Goal: Transaction & Acquisition: Download file/media

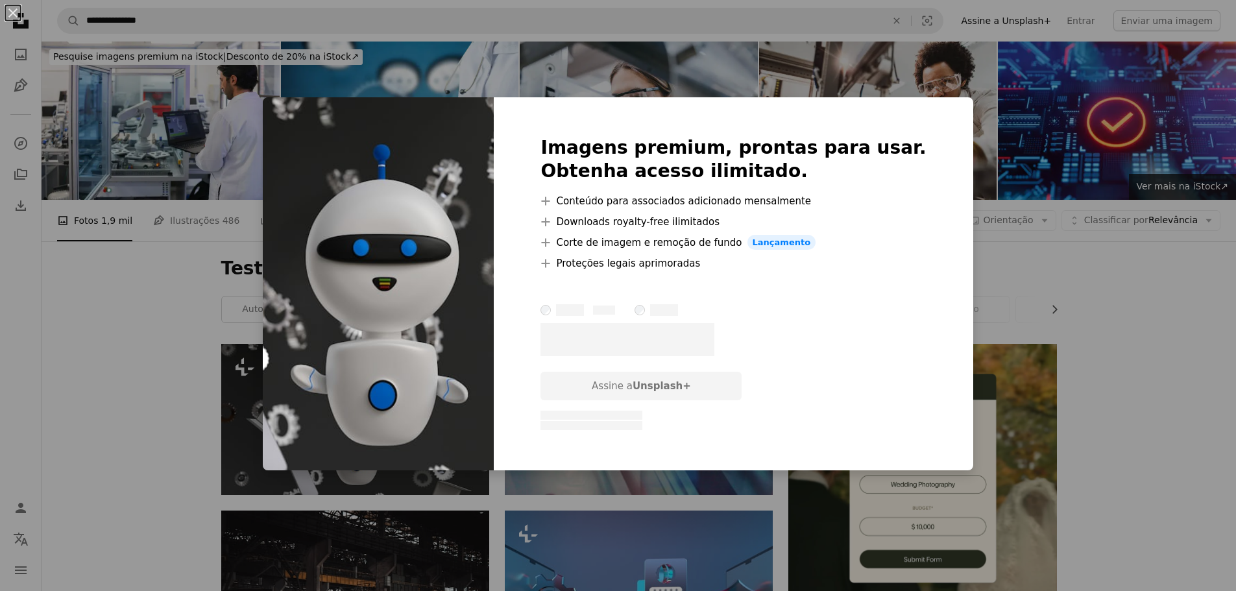
scroll to position [260, 0]
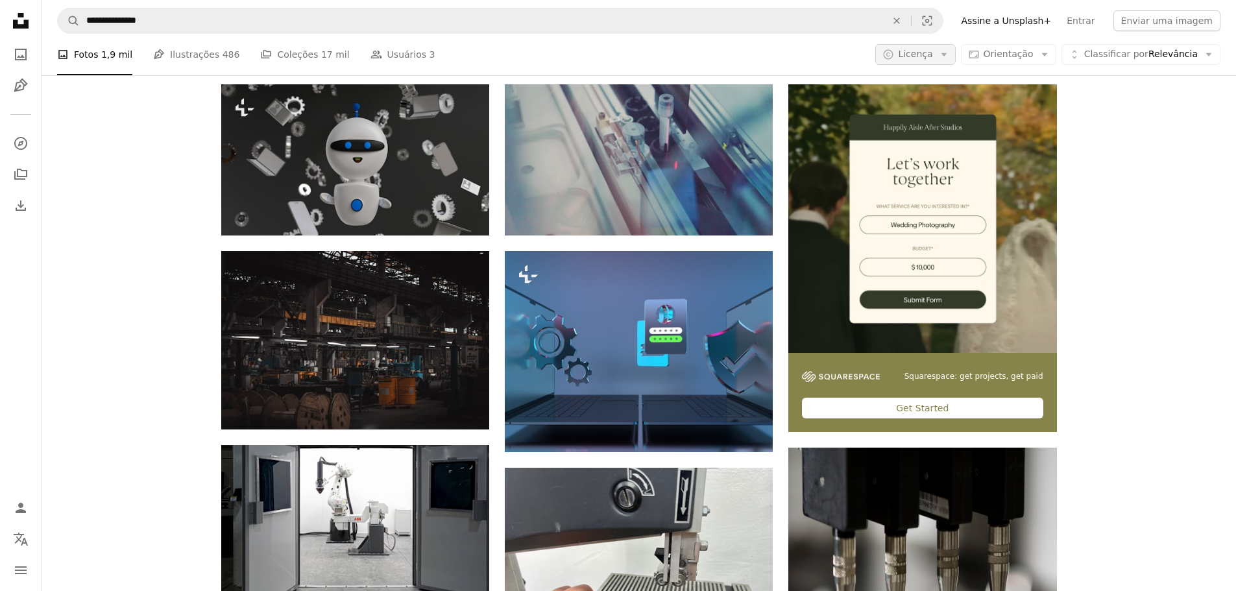
scroll to position [260, 0]
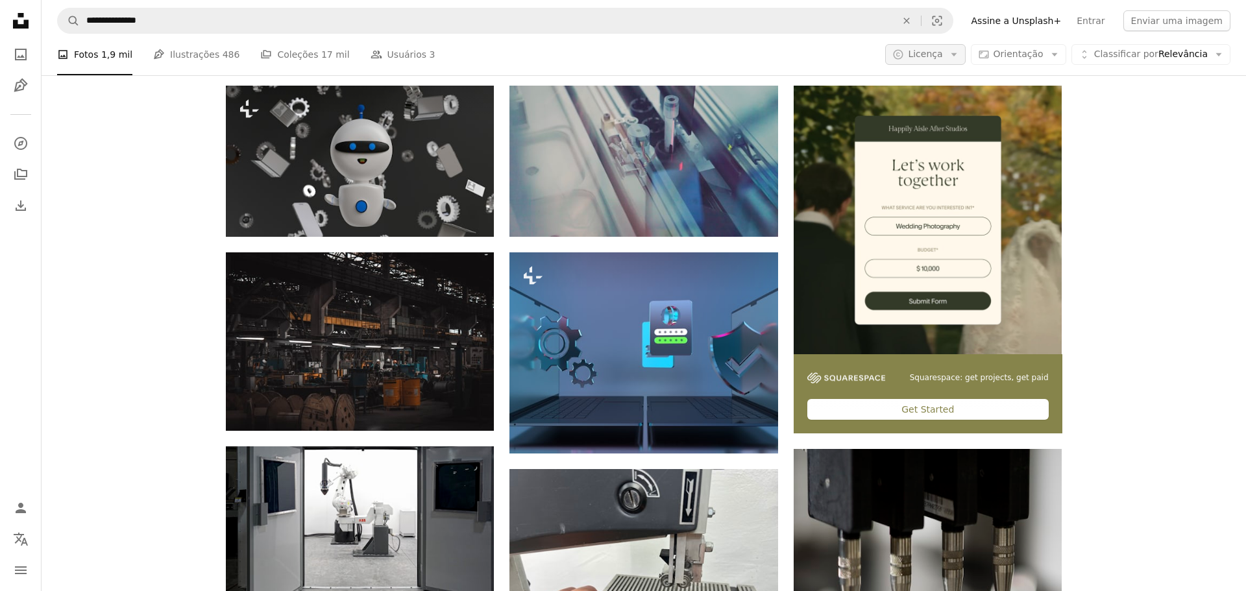
click at [957, 53] on icon "button" at bounding box center [954, 54] width 6 height 3
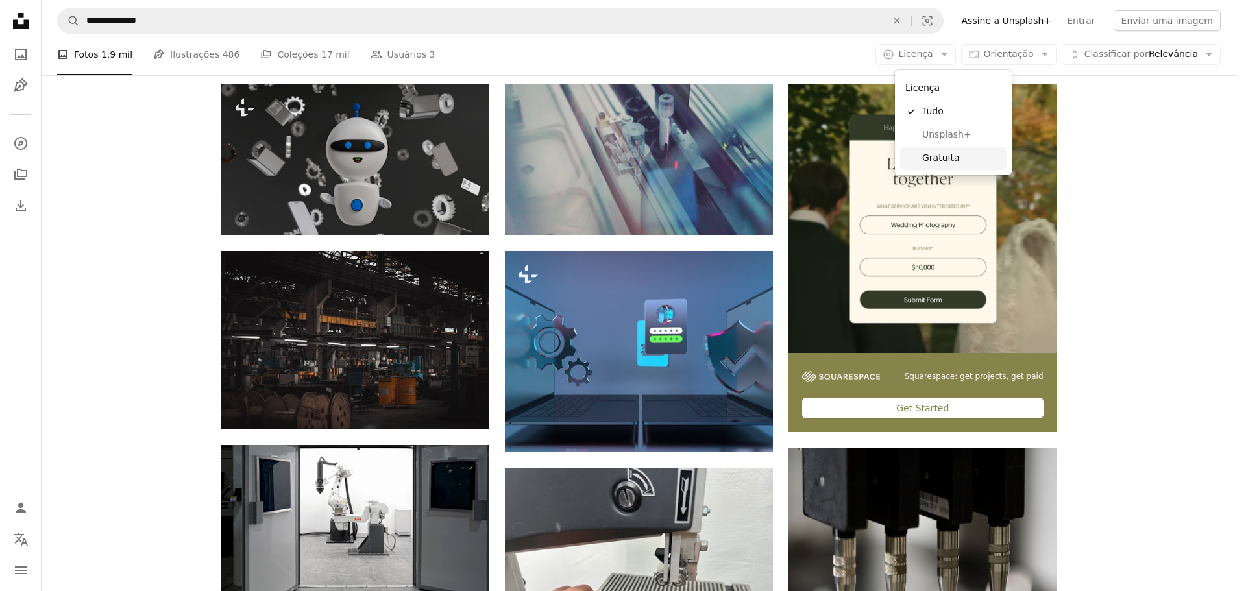
click at [952, 157] on span "Gratuita" at bounding box center [961, 158] width 79 height 13
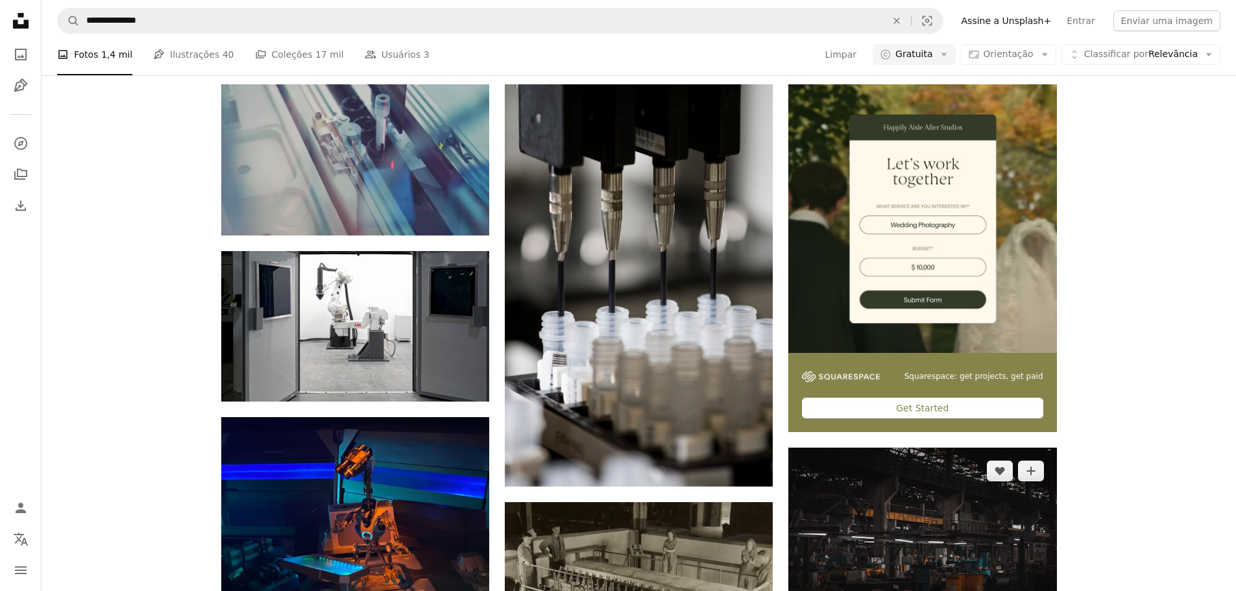
scroll to position [519, 0]
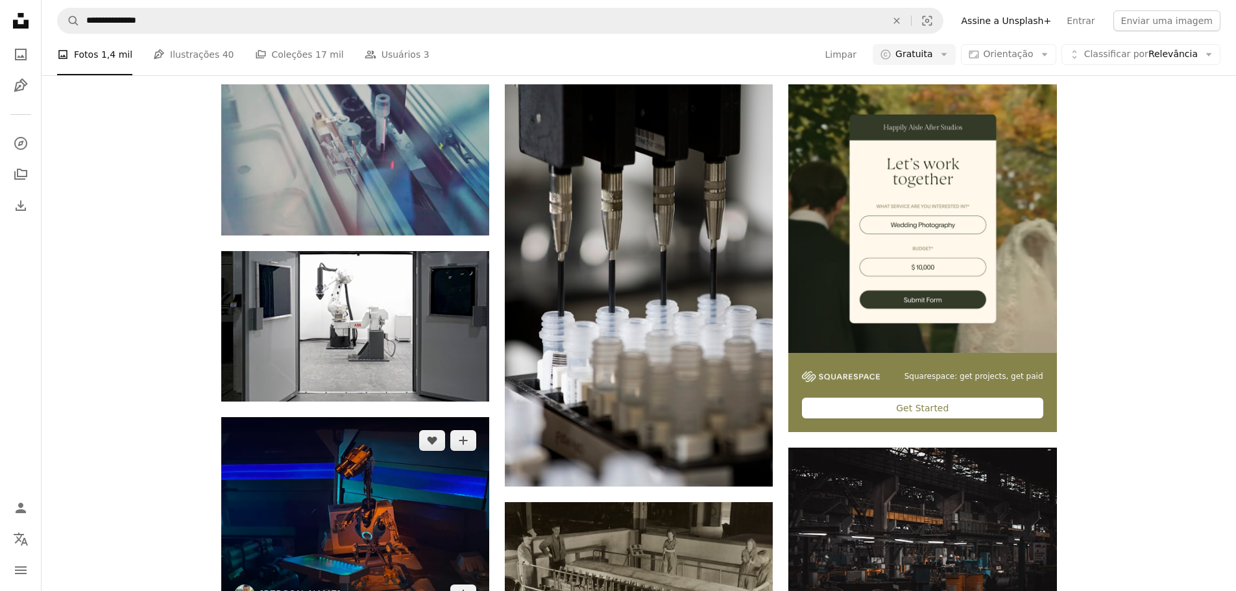
click at [362, 417] on img at bounding box center [355, 517] width 268 height 201
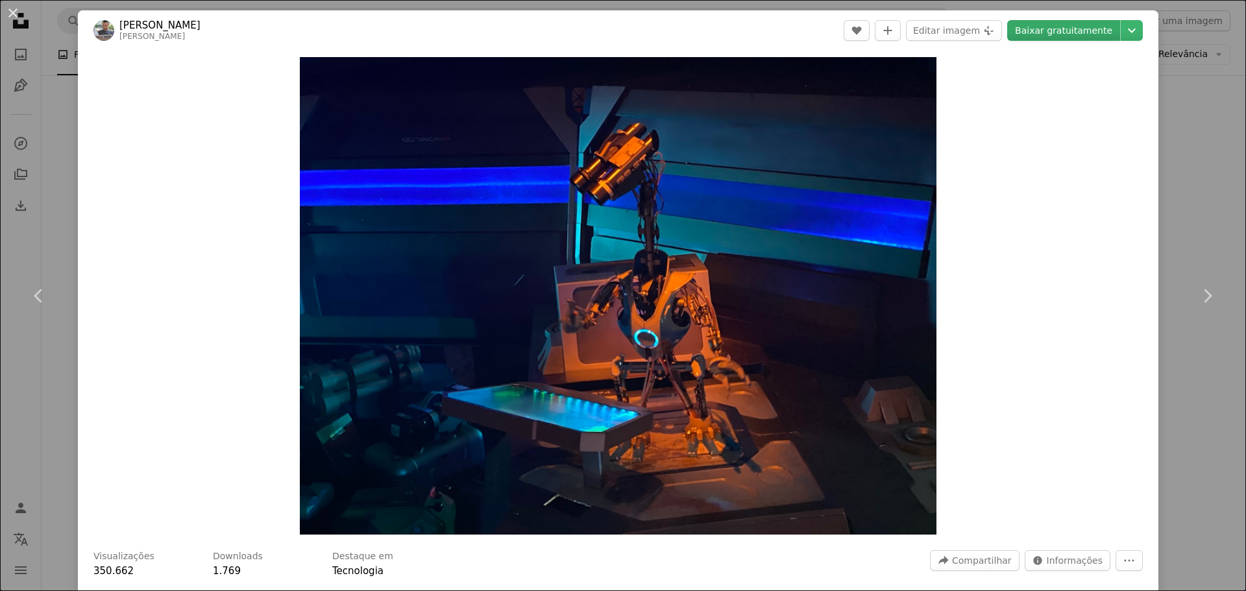
click at [1068, 32] on link "Baixar gratuitamente" at bounding box center [1063, 30] width 113 height 21
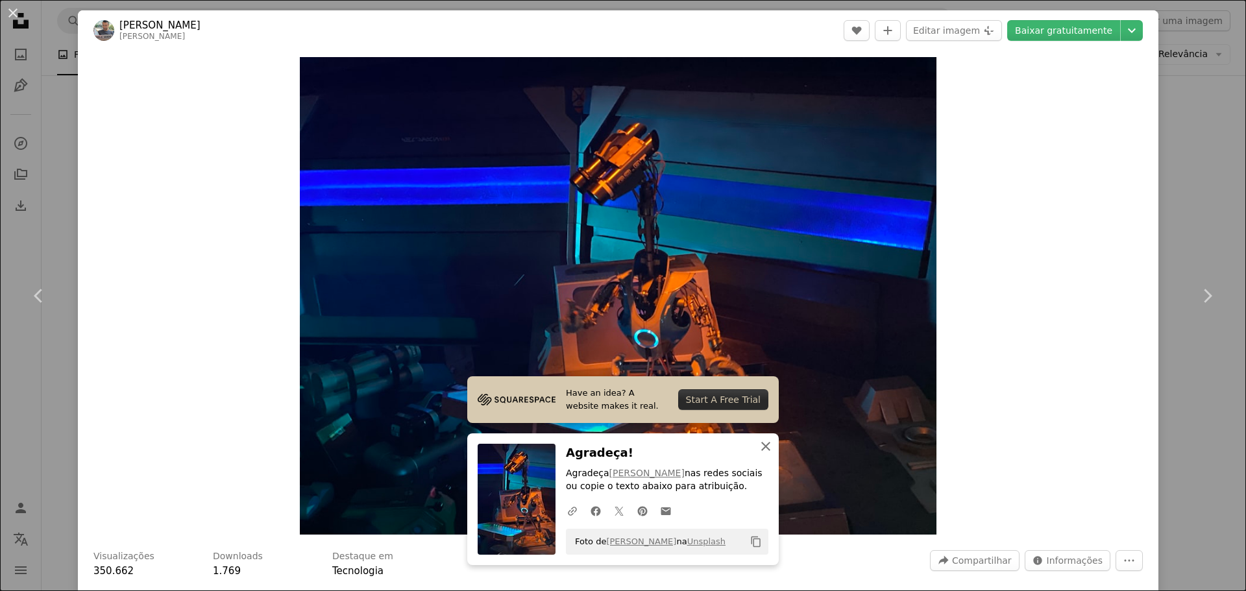
click at [766, 446] on icon "button" at bounding box center [765, 446] width 9 height 9
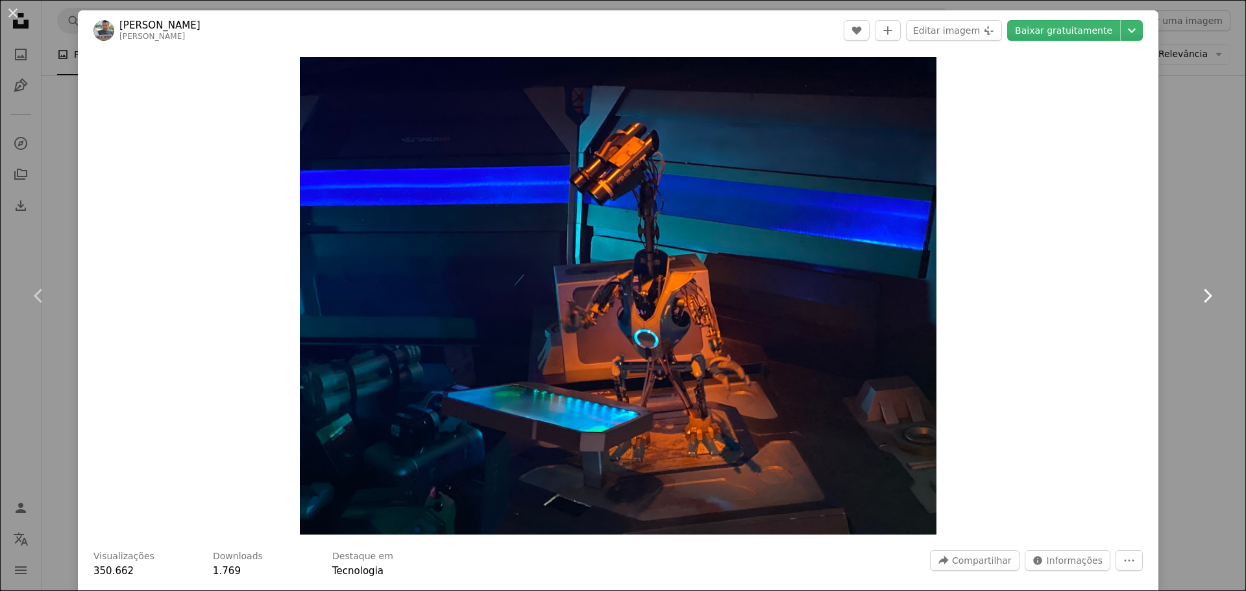
click at [1205, 356] on link "Chevron right" at bounding box center [1207, 296] width 78 height 125
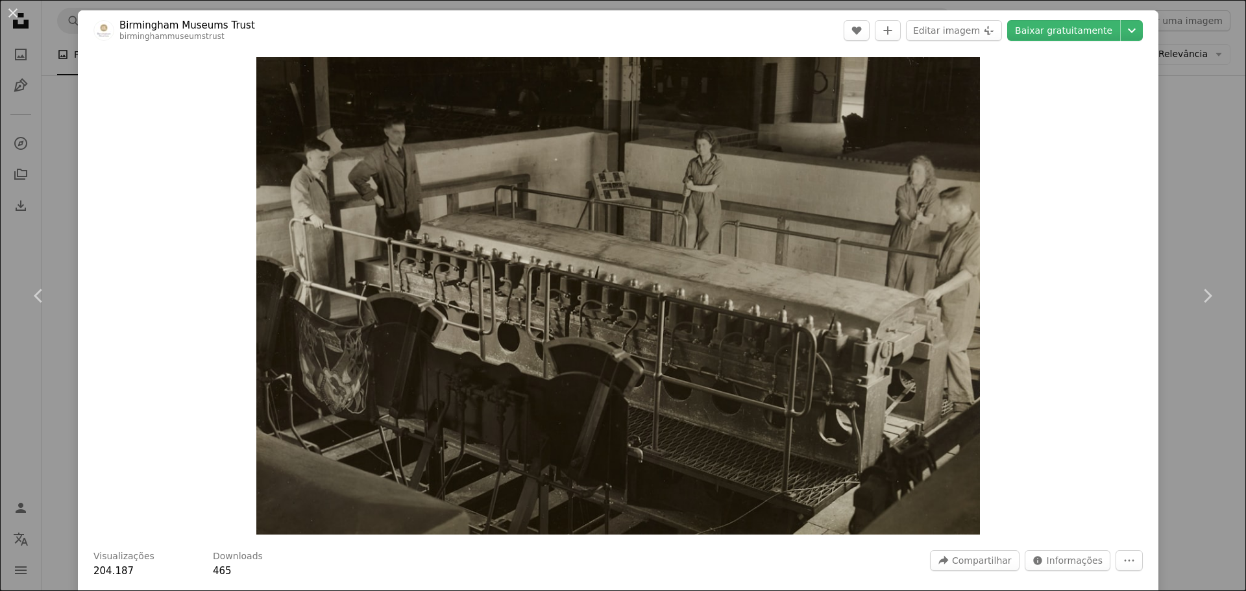
click at [1227, 117] on div "An X shape Chevron left Chevron right Birmingham Museums Trust birminghammuseum…" at bounding box center [623, 295] width 1246 height 591
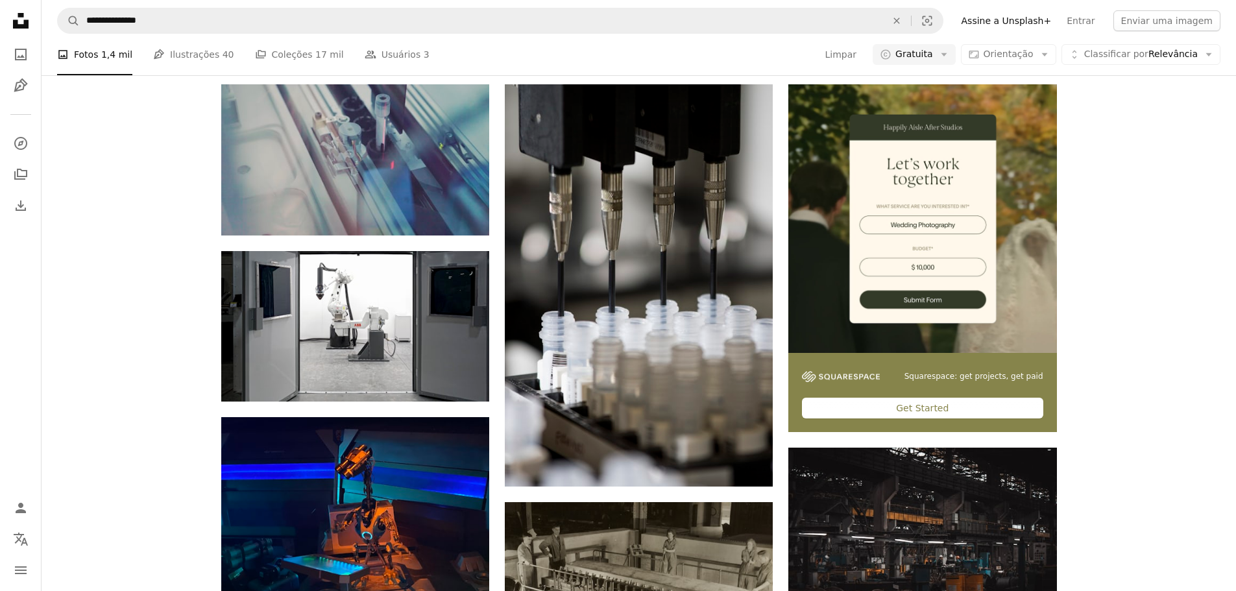
scroll to position [2503, 0]
